Goal: Task Accomplishment & Management: Complete application form

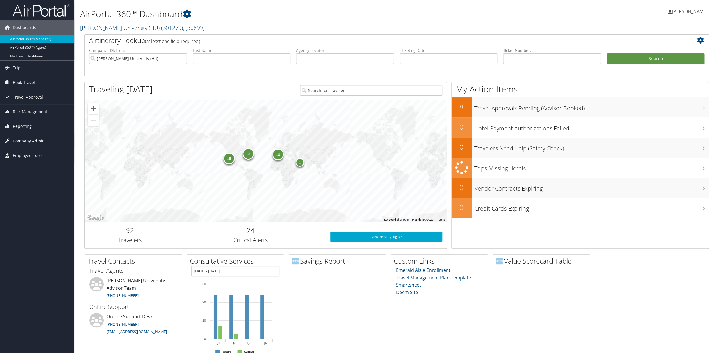
click at [29, 141] on span "Company Admin" at bounding box center [29, 141] width 32 height 14
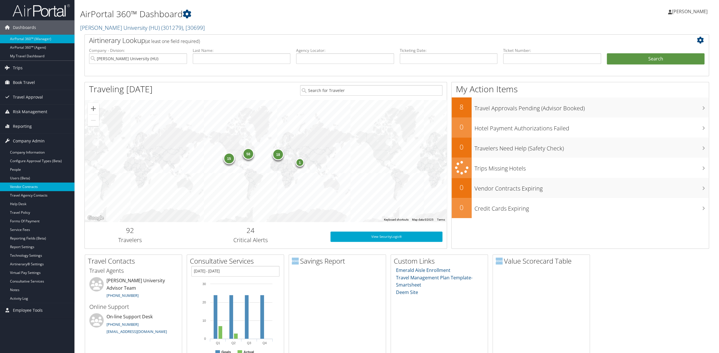
click at [28, 188] on link "Vendor Contracts" at bounding box center [37, 186] width 74 height 9
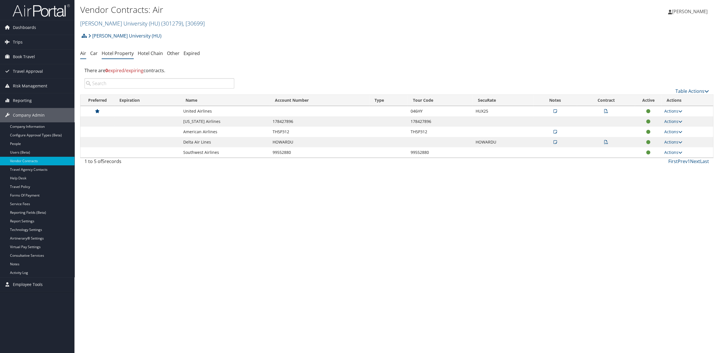
click at [119, 54] on link "Hotel Property" at bounding box center [118, 53] width 32 height 6
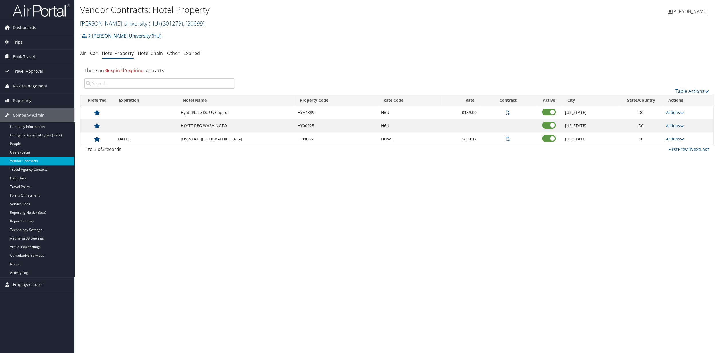
click at [183, 24] on span ", [ 30699 ]" at bounding box center [194, 23] width 22 height 8
click at [96, 34] on input "search" at bounding box center [117, 34] width 75 height 11
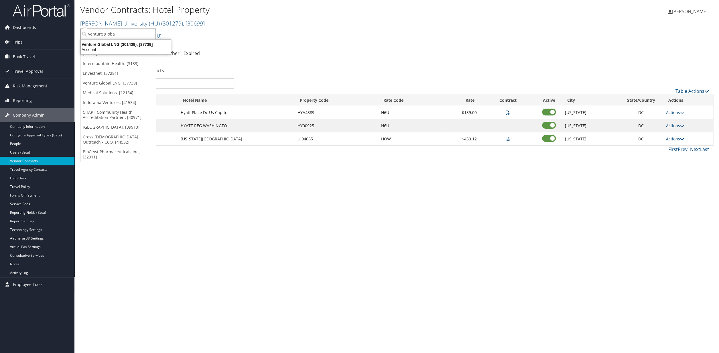
type input "venture global"
click at [103, 48] on div "Account" at bounding box center [125, 49] width 97 height 5
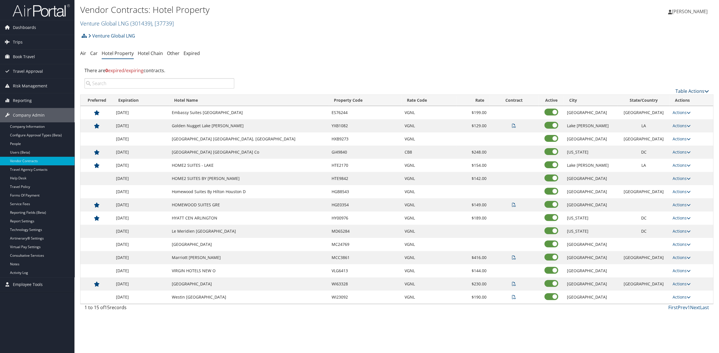
click at [689, 90] on link "Table Actions" at bounding box center [691, 91] width 33 height 6
click at [654, 102] on link "Add New Contract" at bounding box center [675, 100] width 75 height 10
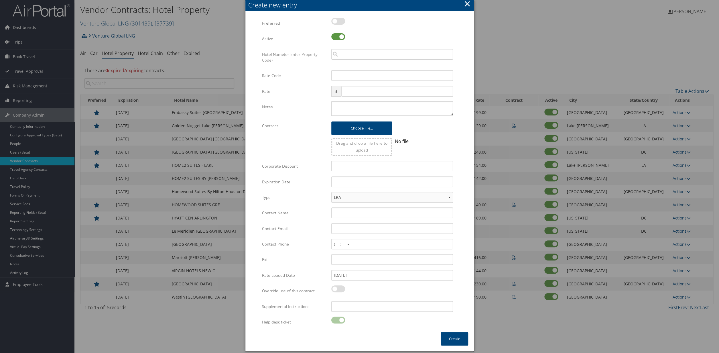
click at [337, 22] on label at bounding box center [338, 21] width 14 height 7
click at [337, 22] on input "checkbox" at bounding box center [336, 22] width 4 height 4
checkbox input "true"
click at [346, 54] on input "search" at bounding box center [392, 54] width 122 height 11
type input "I"
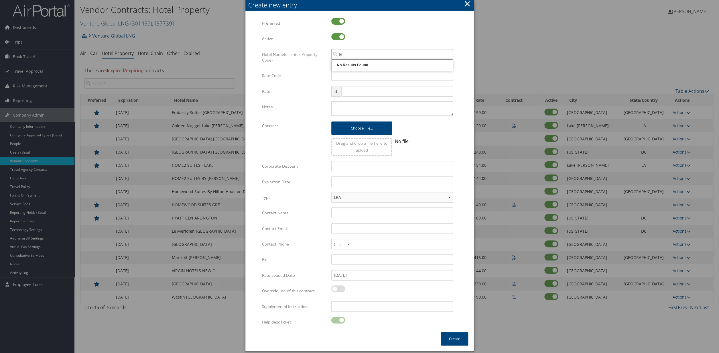
type input "I"
type input "1"
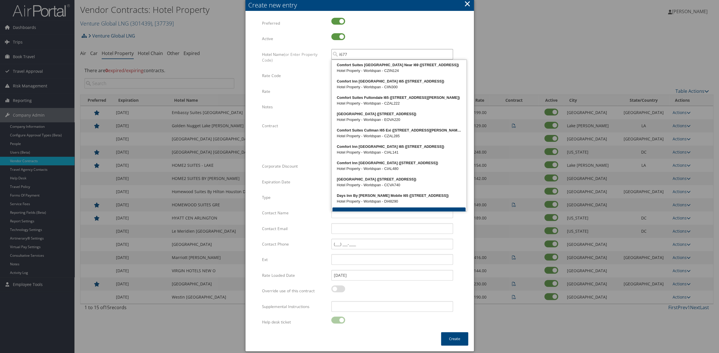
type input "i6771"
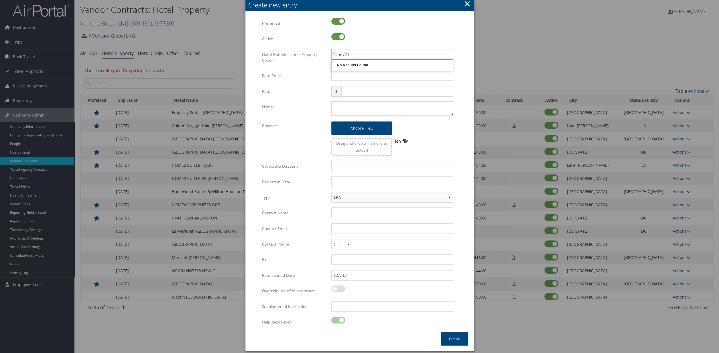
click at [356, 55] on input "i6771" at bounding box center [392, 54] width 122 height 11
click at [354, 56] on input "search" at bounding box center [392, 54] width 122 height 11
type input "Hilton arlington rosslyn"
click at [467, 7] on button "×" at bounding box center [467, 3] width 7 height 11
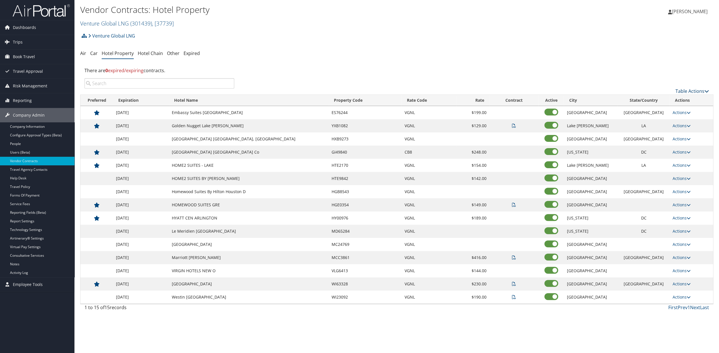
click at [687, 91] on link "Table Actions" at bounding box center [691, 91] width 33 height 6
click at [659, 99] on link "Add New Contract" at bounding box center [675, 100] width 75 height 10
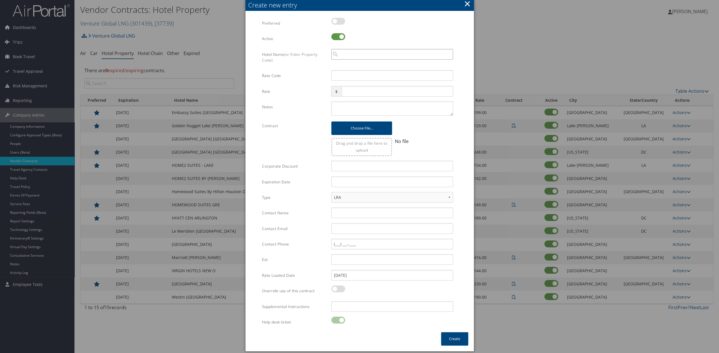
click at [346, 56] on input "search" at bounding box center [392, 54] width 122 height 11
click at [378, 66] on div "HILTON ARLINGTON RO (1900 Fort Myer Drive )" at bounding box center [391, 65] width 119 height 6
type input "HILTON ARLINGTON RO"
click at [346, 76] on input "Rate Code" at bounding box center [392, 75] width 122 height 11
type input "VGNL"
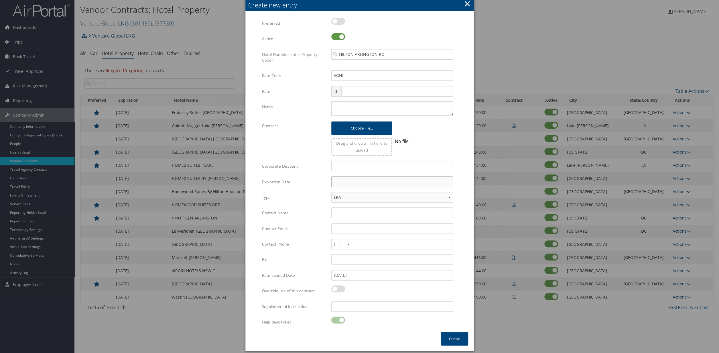
click at [346, 182] on input "text" at bounding box center [392, 181] width 122 height 11
type input "12/31/2026"
click at [372, 245] on td "31" at bounding box center [372, 245] width 8 height 8
click at [455, 340] on button "Create" at bounding box center [454, 338] width 27 height 13
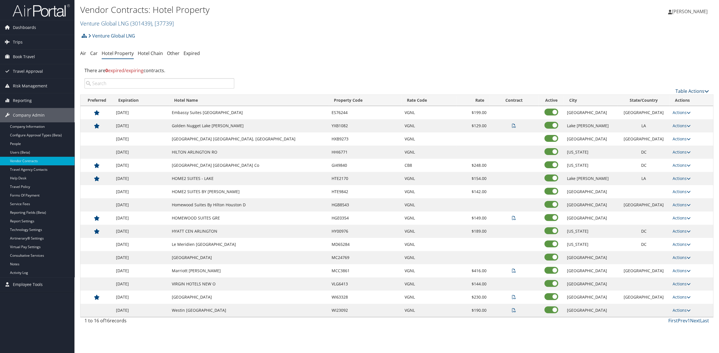
click at [681, 92] on link "Table Actions" at bounding box center [691, 91] width 33 height 6
click at [652, 111] on link "Download Report" at bounding box center [675, 110] width 75 height 10
click at [172, 24] on span ", [ 37739 ]" at bounding box center [163, 23] width 22 height 8
click at [99, 33] on input "search" at bounding box center [117, 34] width 75 height 11
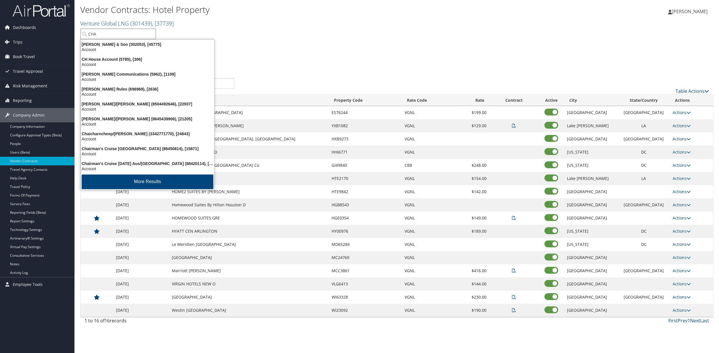
type input "CHAP"
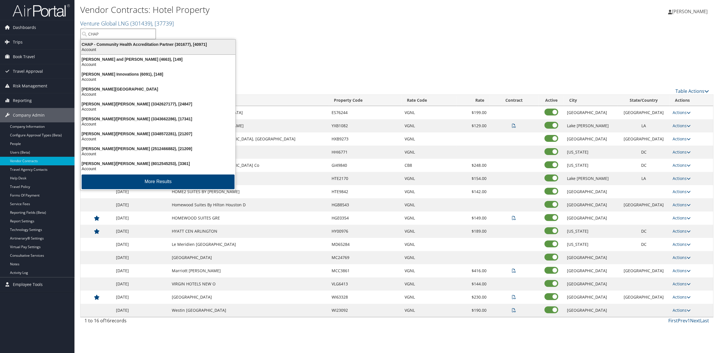
click at [95, 47] on div "Account" at bounding box center [157, 49] width 161 height 5
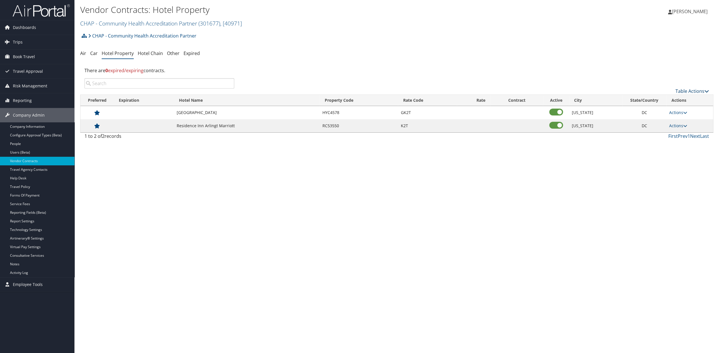
click at [683, 90] on link "Table Actions" at bounding box center [691, 91] width 33 height 6
click at [651, 102] on link "Add New Contract" at bounding box center [675, 100] width 75 height 10
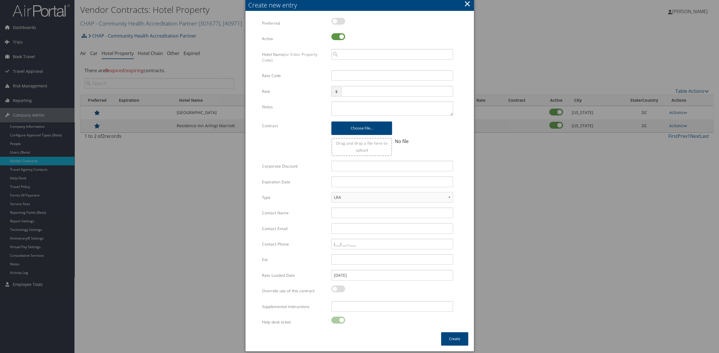
click at [468, 6] on button "×" at bounding box center [467, 3] width 7 height 11
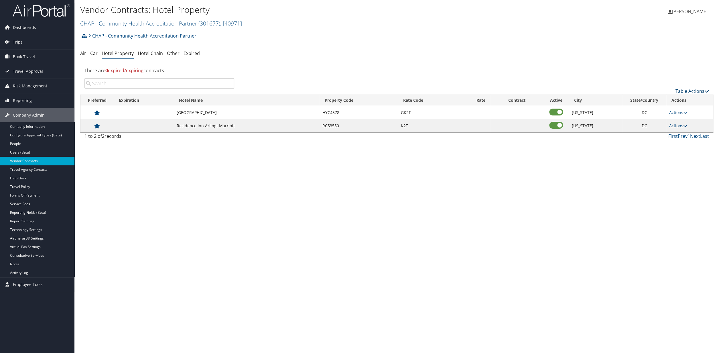
click at [684, 90] on link "Table Actions" at bounding box center [691, 91] width 33 height 6
click at [655, 112] on link "Download Report" at bounding box center [675, 110] width 75 height 10
click at [193, 23] on link "CHAP - Community Health Accreditation Partner ( 301677 ) , [ 40971 ]" at bounding box center [161, 23] width 162 height 8
click at [106, 39] on input "search" at bounding box center [117, 34] width 75 height 11
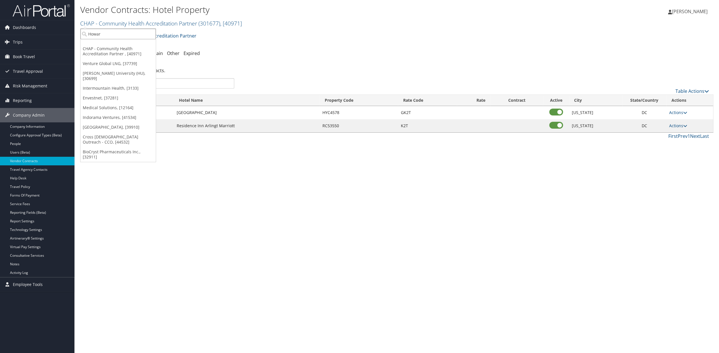
type input "Howard"
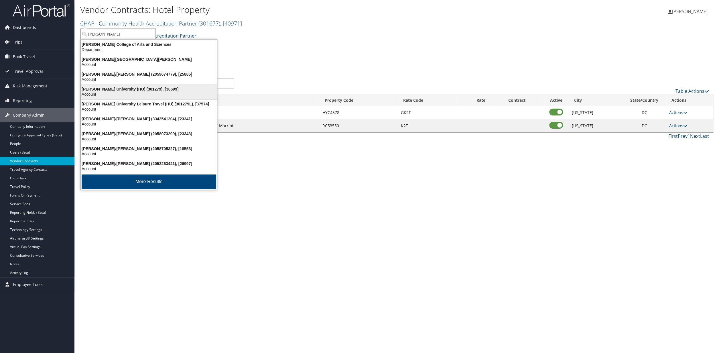
click at [113, 96] on div "Account" at bounding box center [148, 94] width 143 height 5
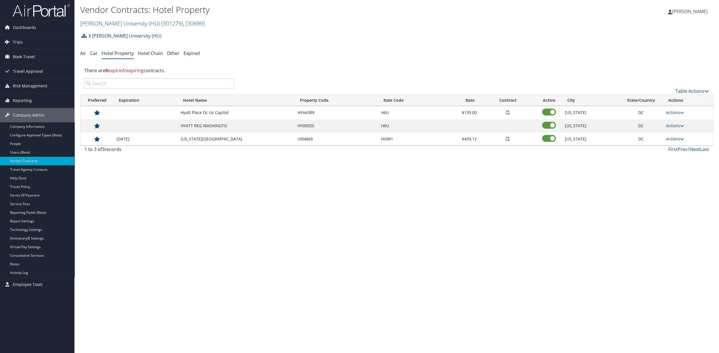
click at [693, 90] on link "Table Actions" at bounding box center [691, 91] width 33 height 6
click at [662, 111] on link "Download Report" at bounding box center [675, 110] width 75 height 10
click at [161, 25] on span "( 301279 )" at bounding box center [172, 23] width 22 height 8
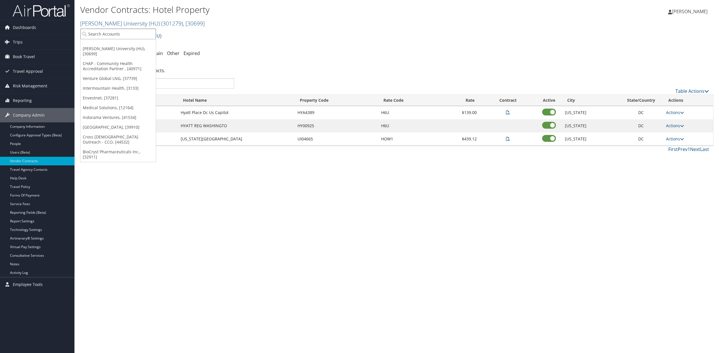
click at [109, 31] on input "search" at bounding box center [117, 34] width 75 height 11
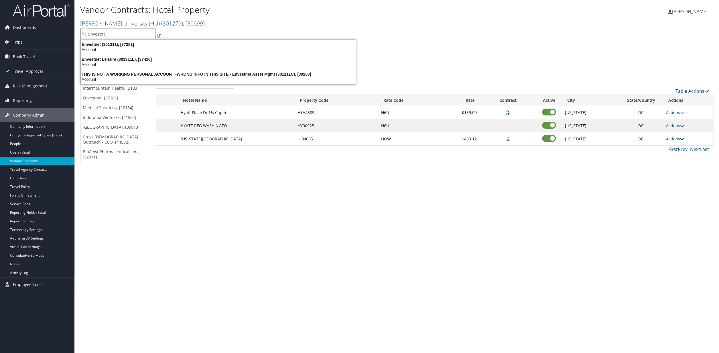
type input "Envestnet"
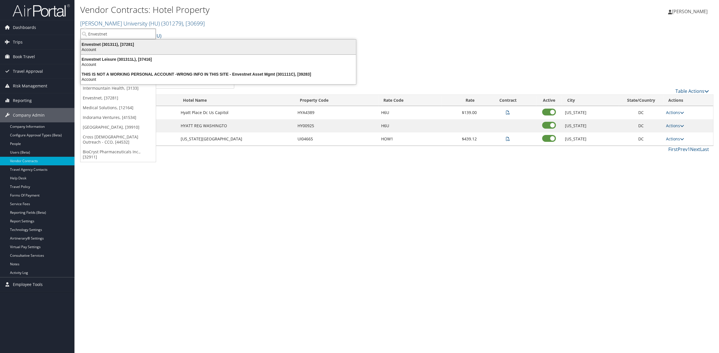
click at [110, 48] on div "Account" at bounding box center [218, 49] width 282 height 5
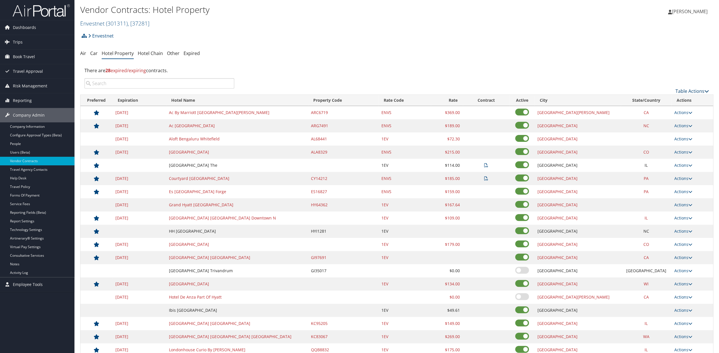
click at [690, 93] on link "Table Actions" at bounding box center [691, 91] width 33 height 6
click at [649, 113] on link "Download Report" at bounding box center [675, 110] width 75 height 10
click at [132, 23] on span ", [ 37281 ]" at bounding box center [139, 23] width 22 height 8
click at [103, 34] on input "search" at bounding box center [117, 34] width 75 height 11
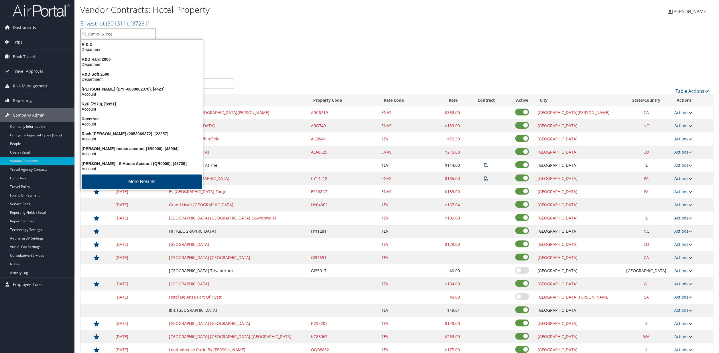
type input "Rimini STreet"
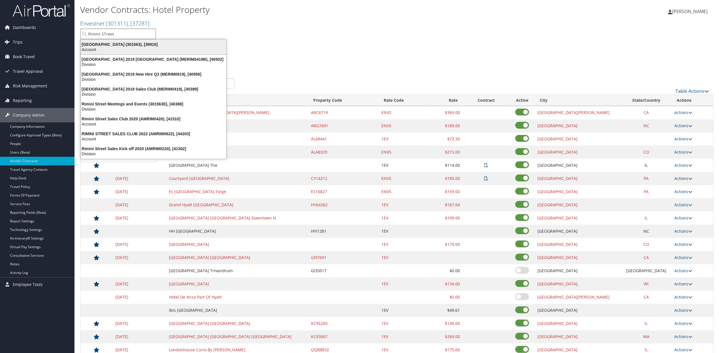
click at [101, 47] on div "Rimini Street (301563), [39910]" at bounding box center [153, 44] width 152 height 5
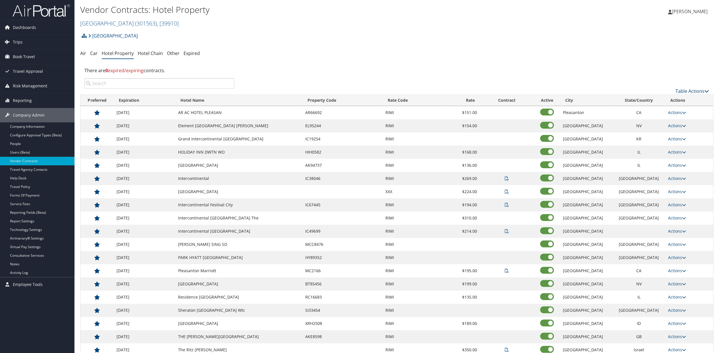
click at [682, 91] on link "Table Actions" at bounding box center [691, 91] width 33 height 6
click at [652, 111] on link "Download Report" at bounding box center [675, 110] width 75 height 10
click at [135, 21] on span "( 301563 )" at bounding box center [146, 23] width 22 height 8
click at [103, 36] on input "search" at bounding box center [117, 34] width 75 height 11
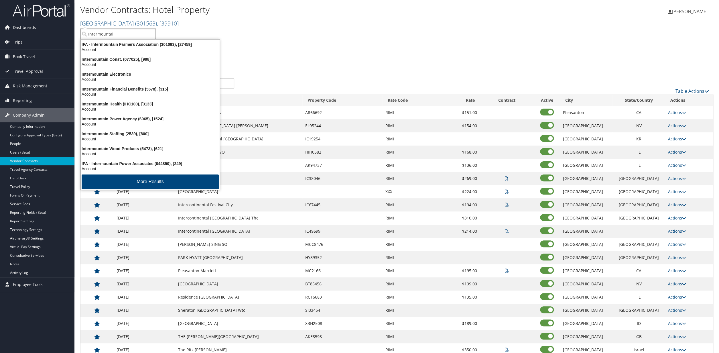
type input "Intermountain"
click at [130, 108] on div "Account" at bounding box center [150, 108] width 146 height 5
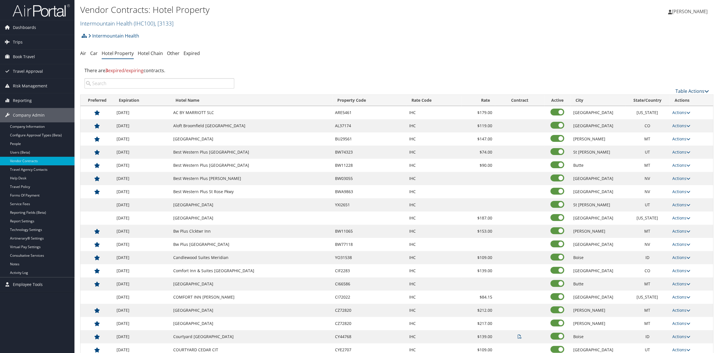
click at [687, 92] on link "Table Actions" at bounding box center [691, 91] width 33 height 6
click at [657, 112] on link "Download Report" at bounding box center [675, 110] width 75 height 10
click at [160, 24] on span ", [ 3133 ]" at bounding box center [164, 23] width 19 height 8
click at [125, 33] on input "search" at bounding box center [117, 34] width 75 height 11
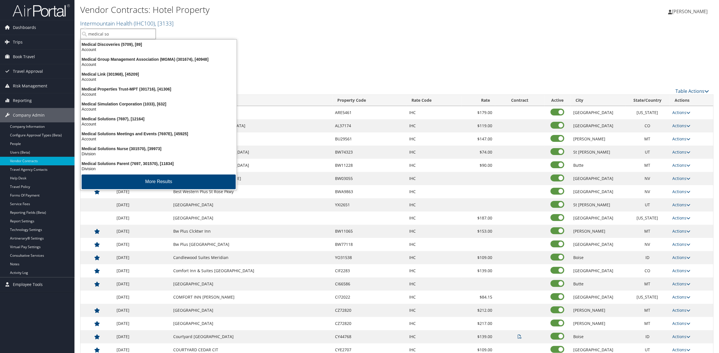
type input "medical sol"
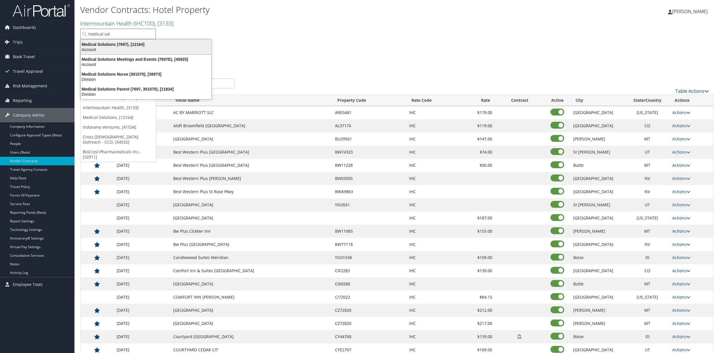
click at [116, 51] on div "Account" at bounding box center [145, 49] width 137 height 5
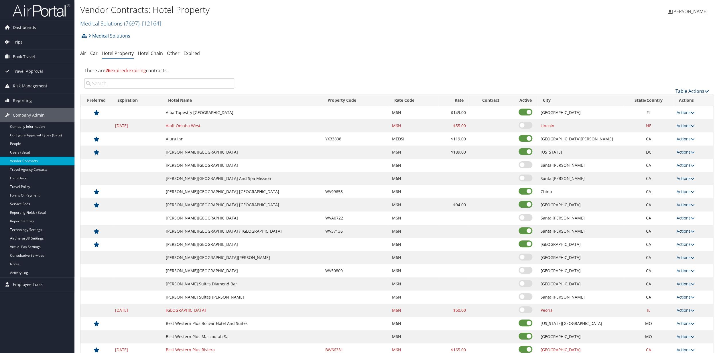
click at [686, 91] on link "Table Actions" at bounding box center [691, 91] width 33 height 6
click at [652, 111] on link "Download Report" at bounding box center [675, 110] width 75 height 10
click at [687, 91] on link "Table Actions" at bounding box center [691, 91] width 33 height 6
click at [649, 111] on link "Download Report" at bounding box center [675, 110] width 75 height 10
